Goal: Information Seeking & Learning: Understand process/instructions

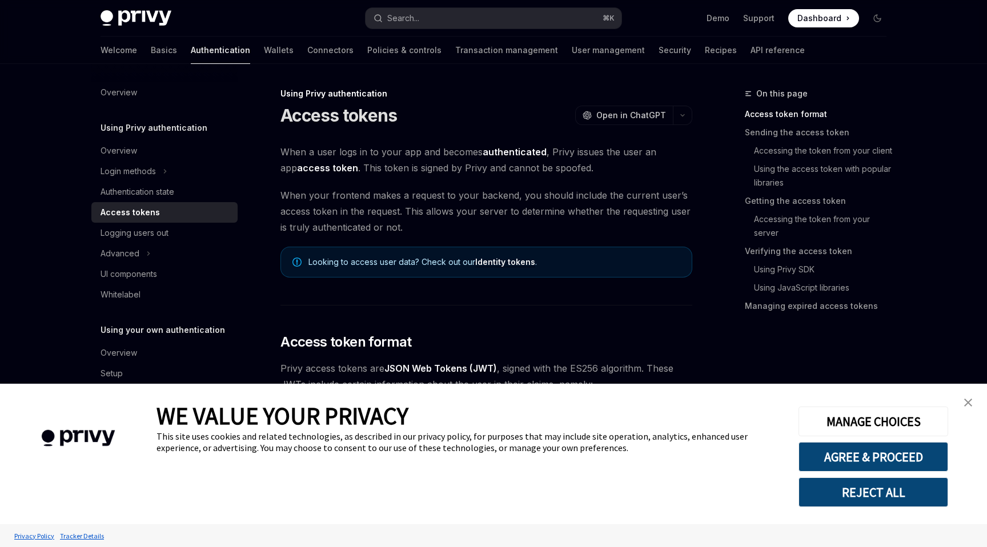
type textarea "*"
click at [359, 198] on span "When your frontend makes a request to your backend, you should include the curr…" at bounding box center [487, 211] width 412 height 48
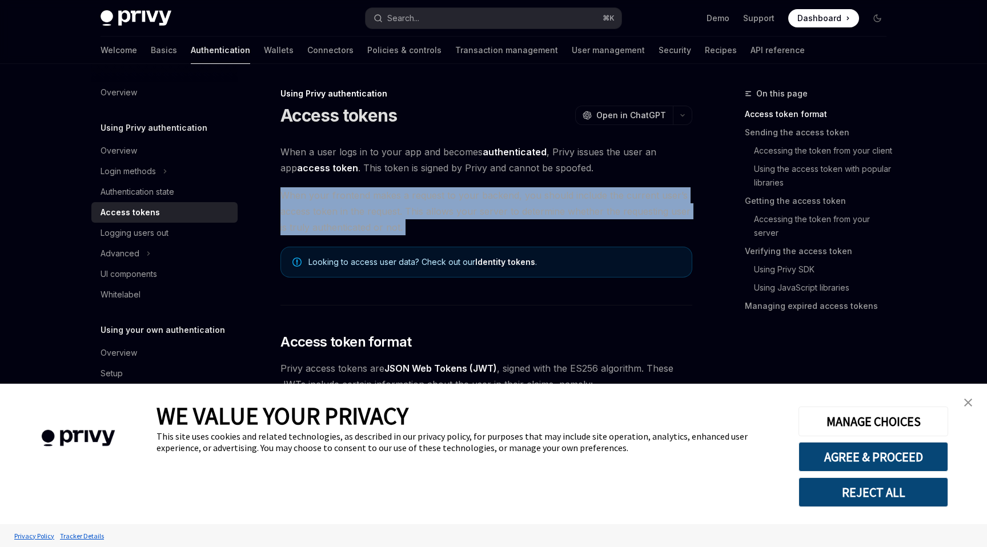
click at [393, 198] on span "When your frontend makes a request to your backend, you should include the curr…" at bounding box center [487, 211] width 412 height 48
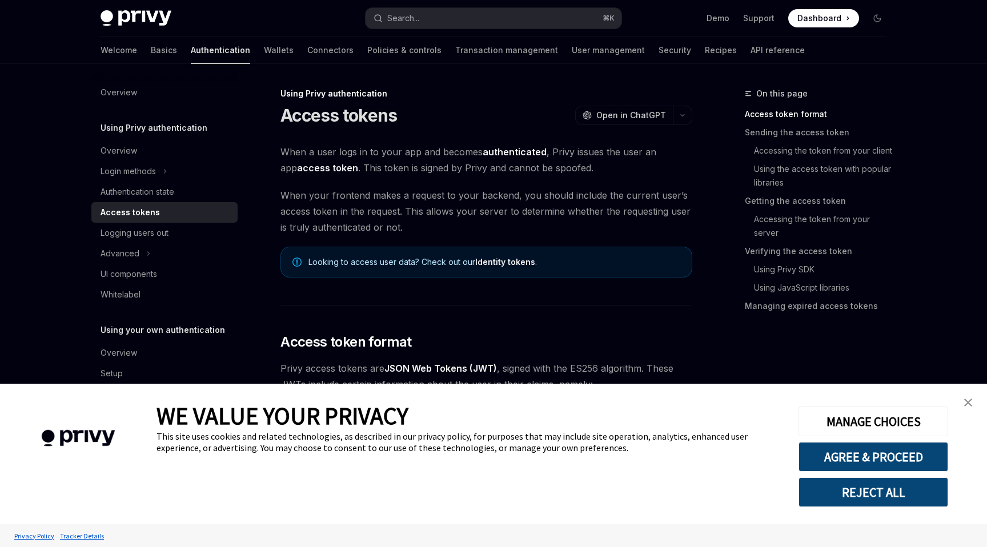
click at [369, 172] on span "When a user logs in to your app and becomes authenticated , Privy issues the us…" at bounding box center [487, 160] width 412 height 32
click at [469, 218] on span "When your frontend makes a request to your backend, you should include the curr…" at bounding box center [487, 211] width 412 height 48
click at [872, 466] on button "AGREE & PROCEED" at bounding box center [874, 457] width 150 height 30
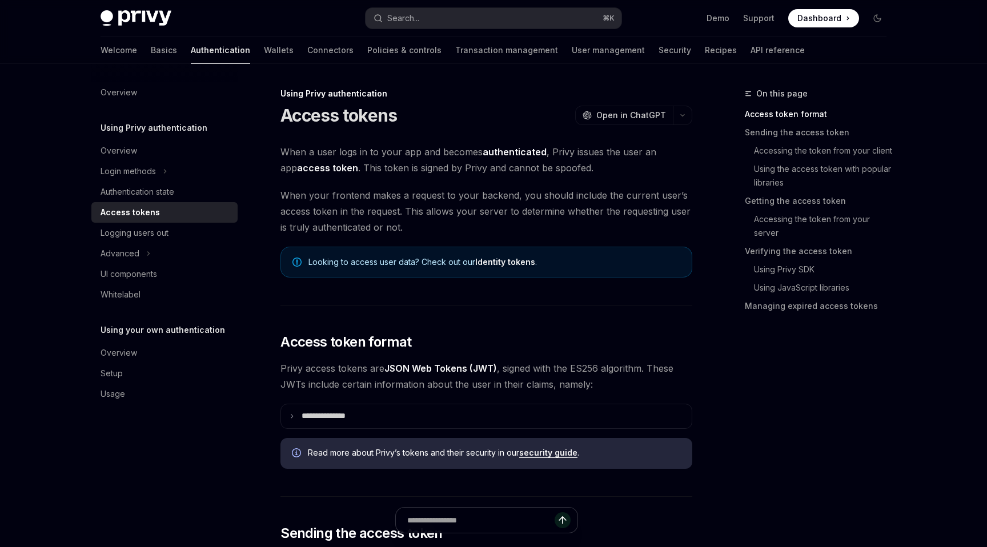
click at [380, 225] on span "When your frontend makes a request to your backend, you should include the curr…" at bounding box center [487, 211] width 412 height 48
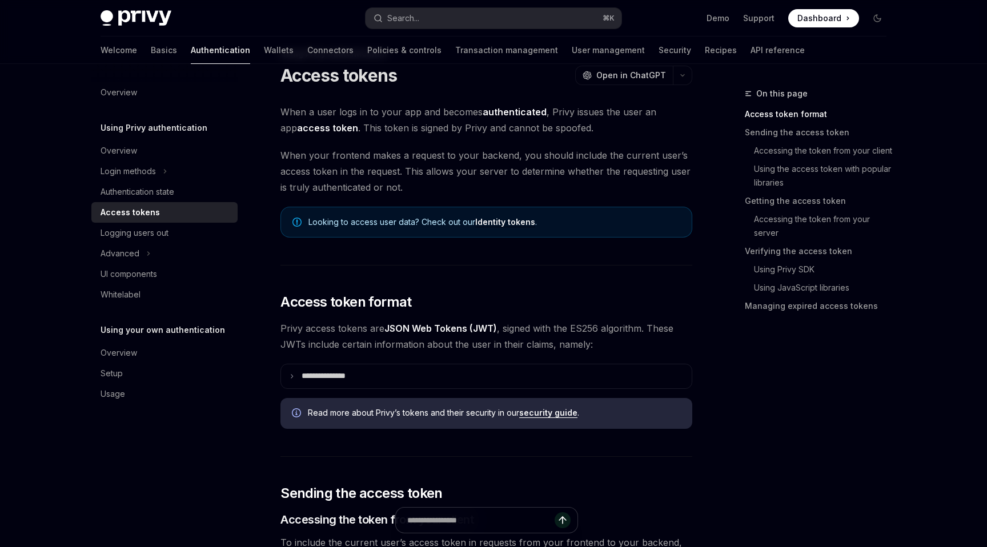
scroll to position [45, 0]
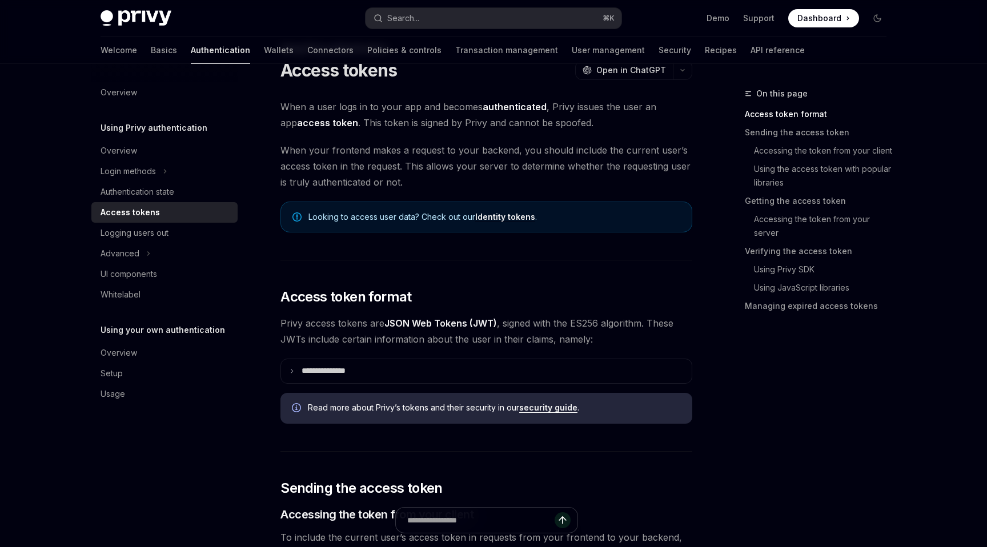
click at [413, 345] on span "Privy access tokens are JSON Web Tokens (JWT) , signed with the ES256 algorithm…" at bounding box center [487, 331] width 412 height 32
click at [435, 343] on span "Privy access tokens are JSON Web Tokens (JWT) , signed with the ES256 algorithm…" at bounding box center [487, 331] width 412 height 32
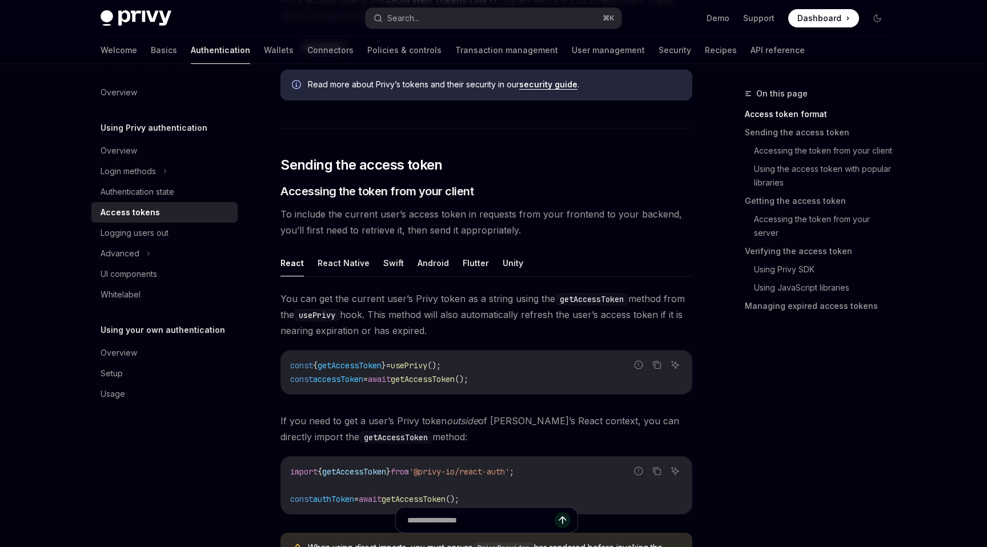
scroll to position [377, 0]
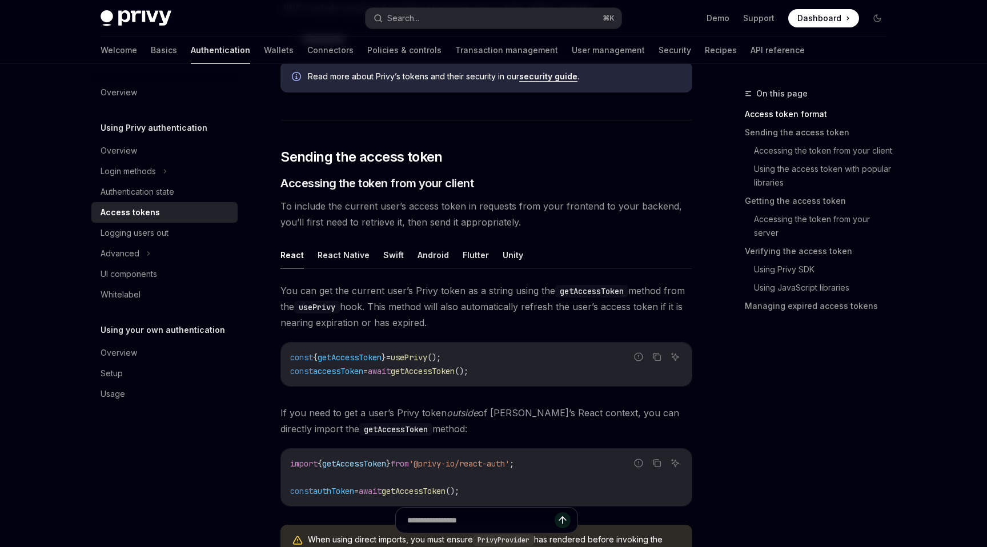
click at [427, 357] on span "usePrivy" at bounding box center [409, 358] width 37 height 10
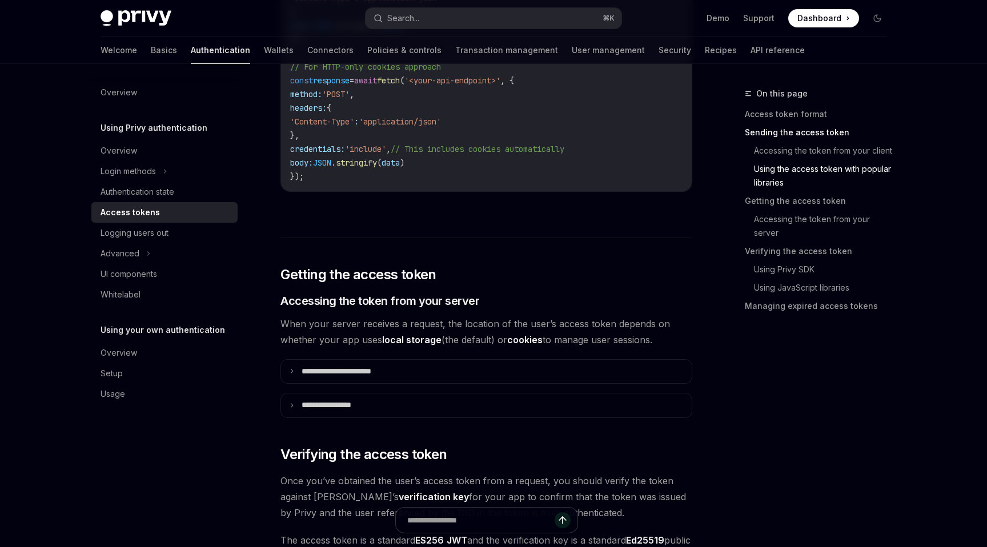
scroll to position [1334, 0]
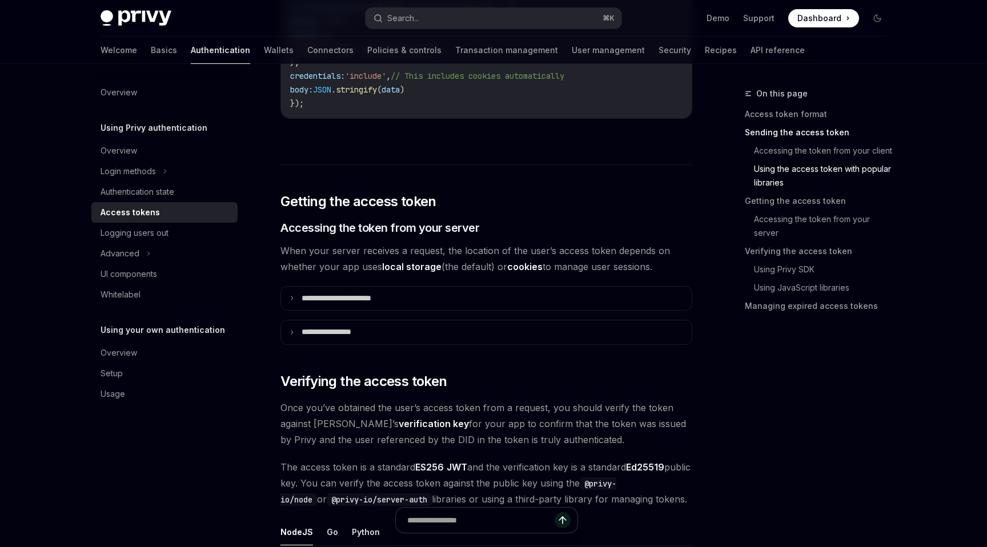
click at [331, 262] on span "When your server receives a request, the location of the user’s access token de…" at bounding box center [487, 259] width 412 height 32
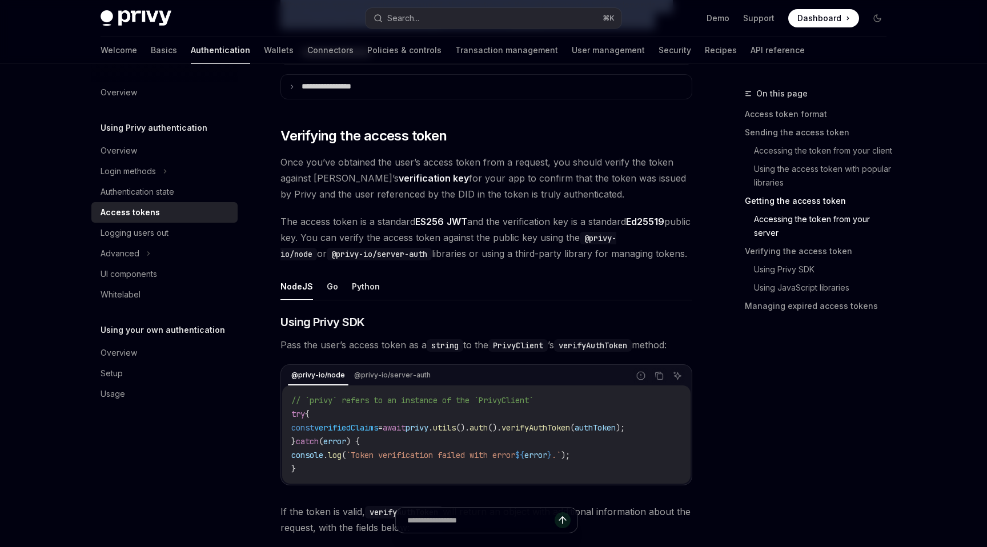
scroll to position [1600, 0]
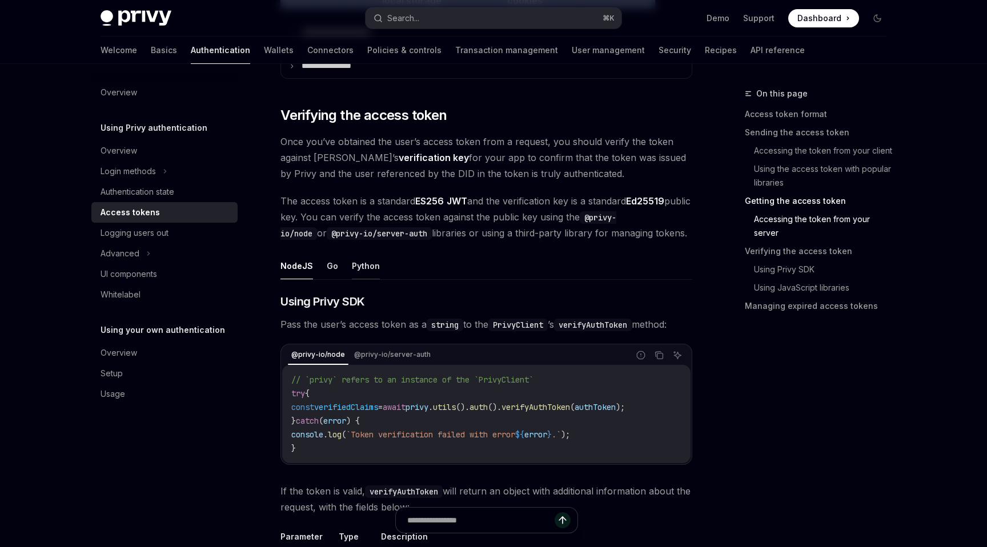
click at [358, 267] on button "Python" at bounding box center [366, 266] width 28 height 27
type textarea "*"
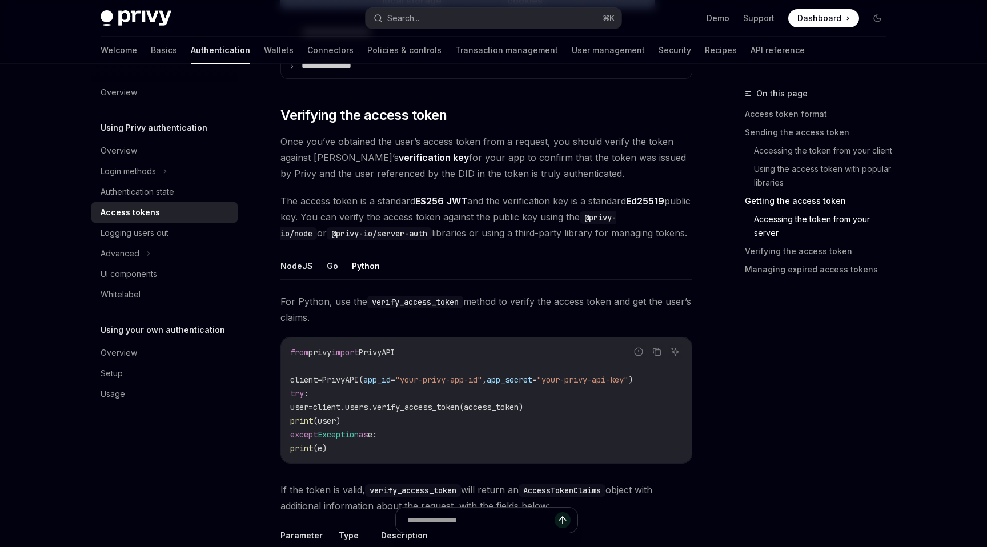
click at [426, 389] on code "from privy import PrivyAPI client = PrivyAPI( app_id = "your-privy-app-id" , ap…" at bounding box center [486, 401] width 393 height 110
click at [451, 399] on code "from privy import PrivyAPI client = PrivyAPI( app_id = "your-privy-app-id" , ap…" at bounding box center [486, 401] width 393 height 110
click at [465, 404] on span "client.users.verify_access_token(access_token)" at bounding box center [418, 407] width 210 height 10
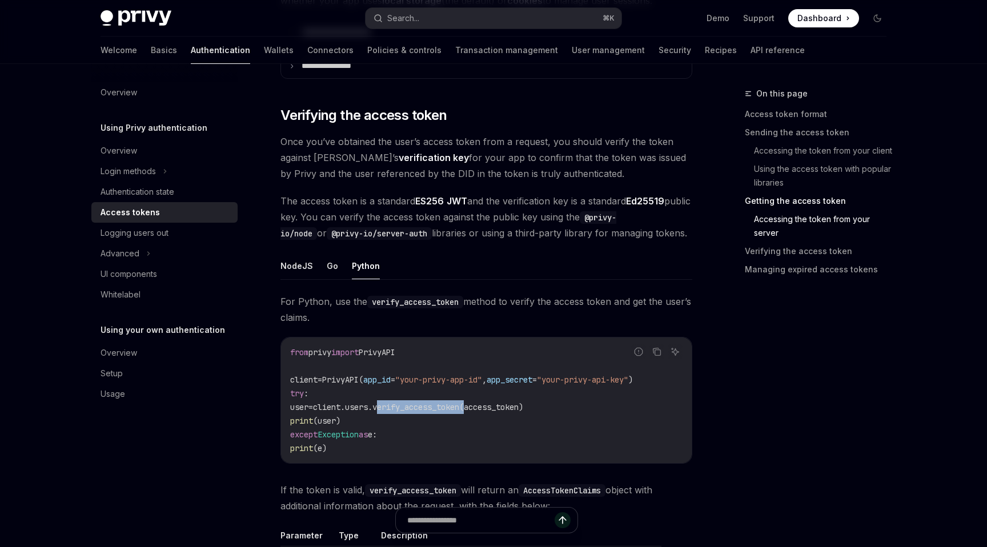
click at [465, 404] on span "client.users.verify_access_token(access_token)" at bounding box center [418, 407] width 210 height 10
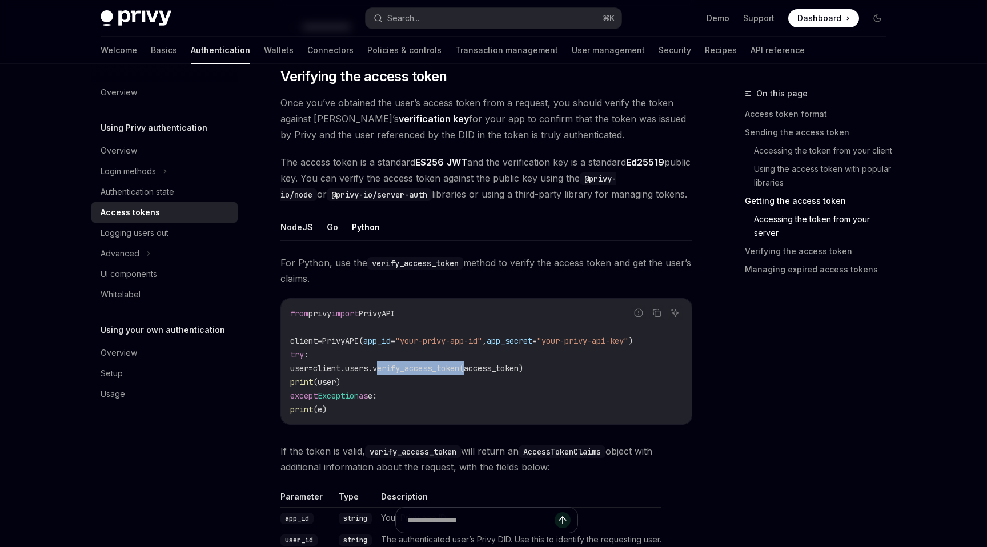
scroll to position [1641, 0]
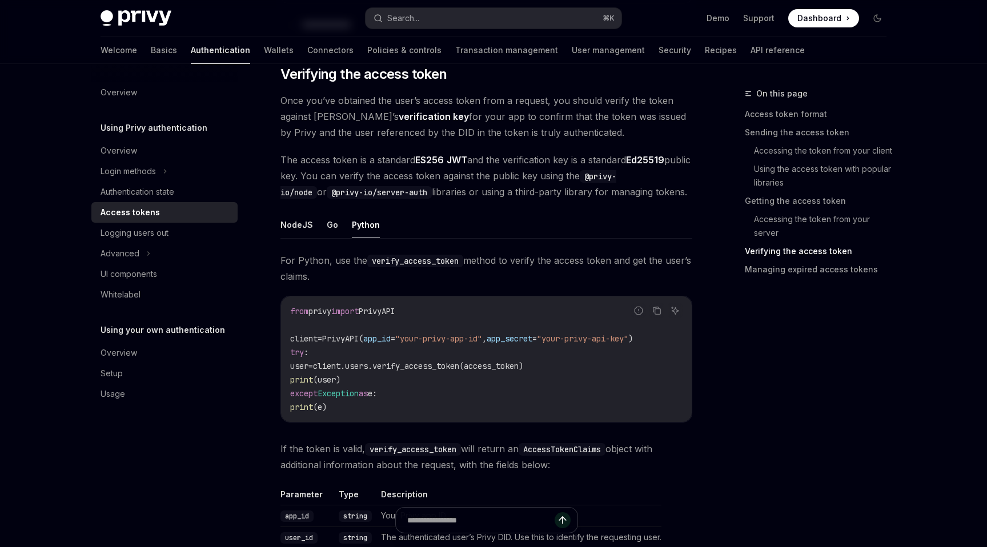
click at [454, 407] on code "from privy import PrivyAPI client = PrivyAPI( app_id = "your-privy-app-id" , ap…" at bounding box center [486, 360] width 393 height 110
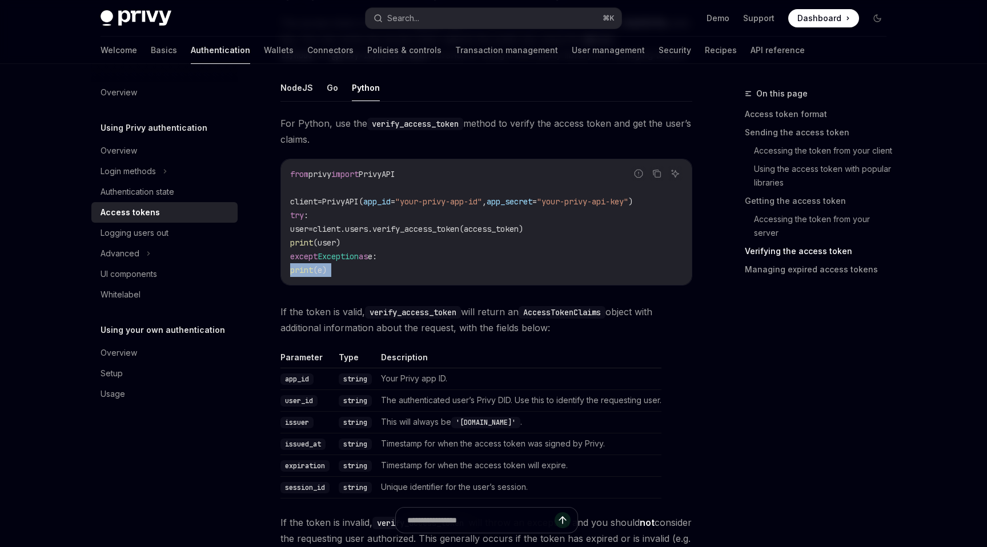
scroll to position [1775, 0]
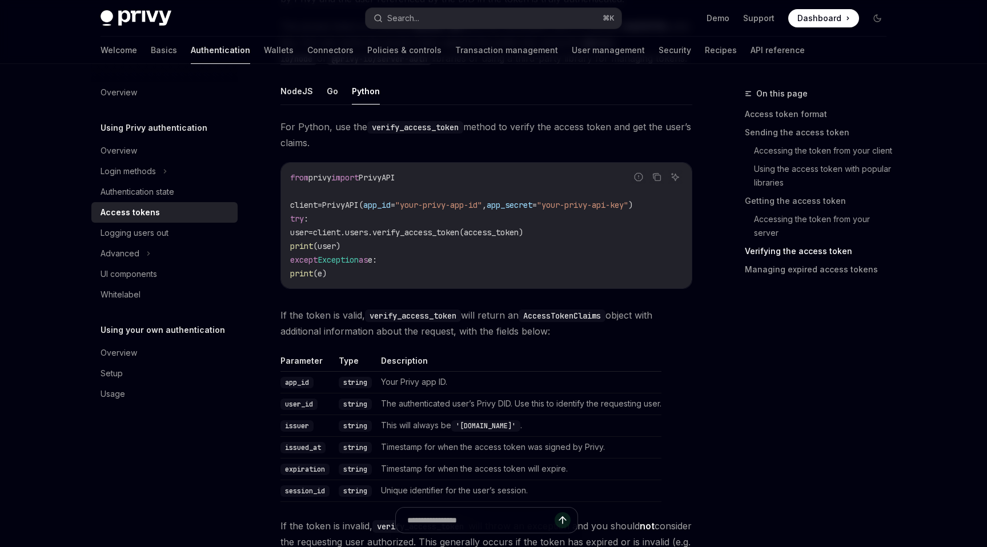
click at [461, 311] on code "verify_access_token" at bounding box center [413, 316] width 96 height 13
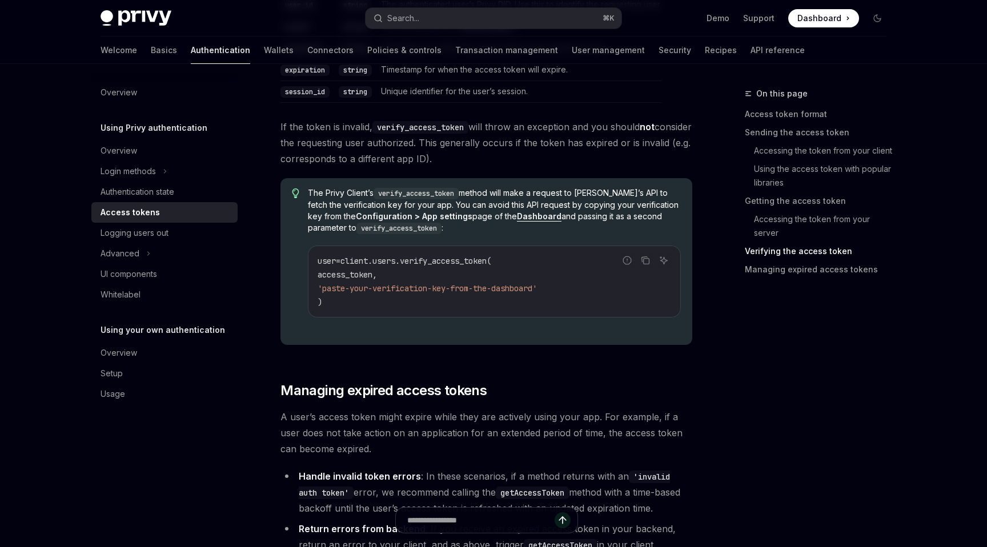
scroll to position [2399, 0]
